Goal: Information Seeking & Learning: Learn about a topic

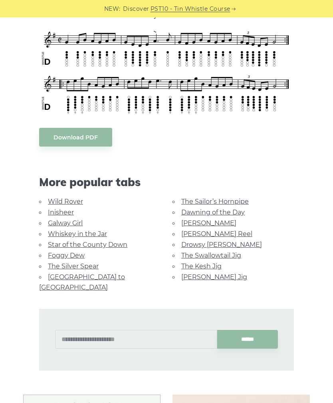
scroll to position [252, 0]
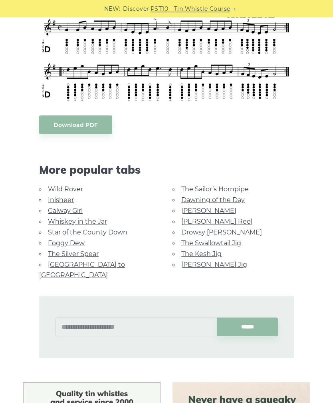
click at [190, 312] on div at bounding box center [185, 320] width 19 height 19
click at [181, 318] on input "text" at bounding box center [136, 327] width 162 height 19
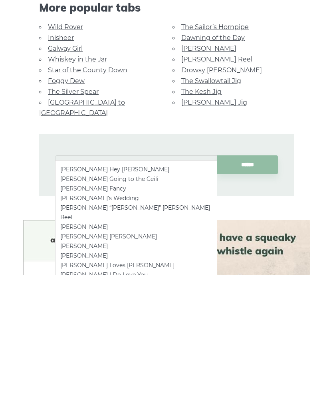
type input "*"
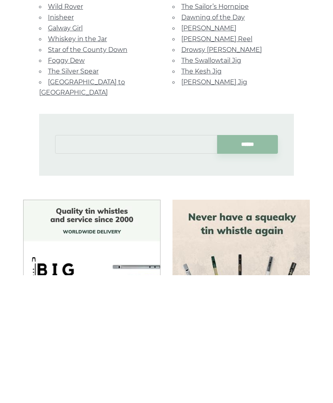
scroll to position [331, 0]
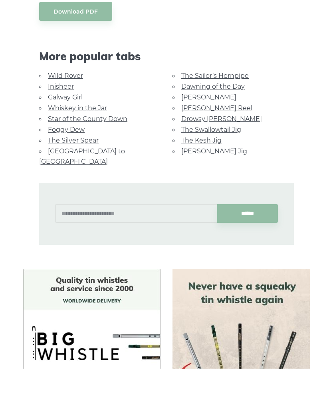
click at [53, 171] on link "The Silver Spear" at bounding box center [73, 175] width 51 height 8
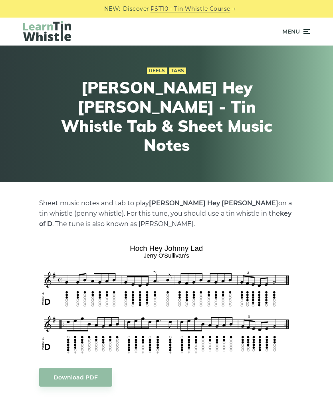
scroll to position [391, 0]
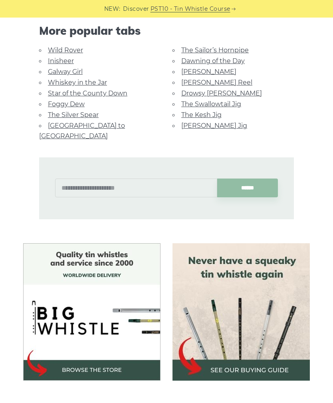
click at [57, 50] on link "Wild Rover" at bounding box center [65, 50] width 35 height 8
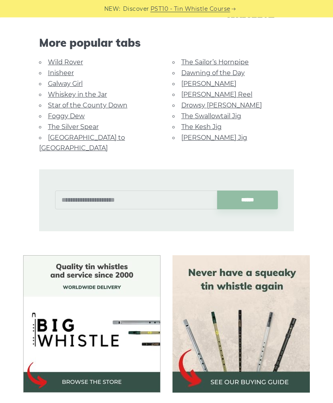
scroll to position [379, 0]
click at [74, 84] on link "Galway Girl" at bounding box center [65, 84] width 35 height 8
